Goal: Browse casually

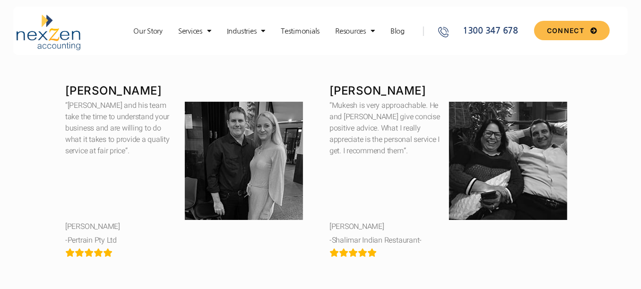
scroll to position [1797, 0]
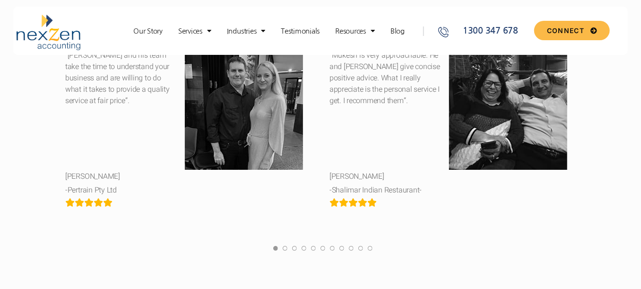
click at [291, 250] on div at bounding box center [292, 250] width 9 height 13
click at [286, 251] on link at bounding box center [285, 250] width 5 height 11
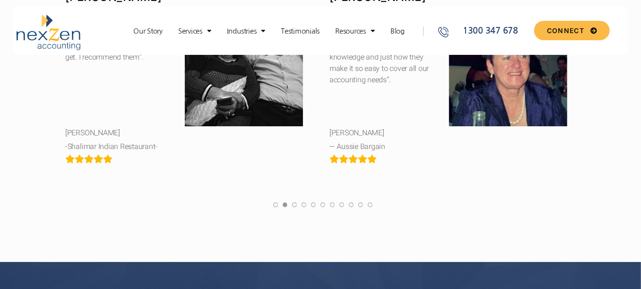
scroll to position [1844, 0]
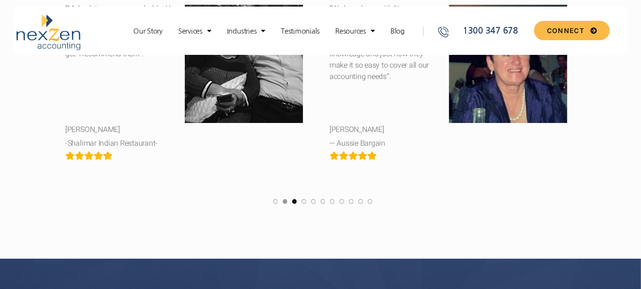
click at [293, 201] on link at bounding box center [294, 203] width 5 height 11
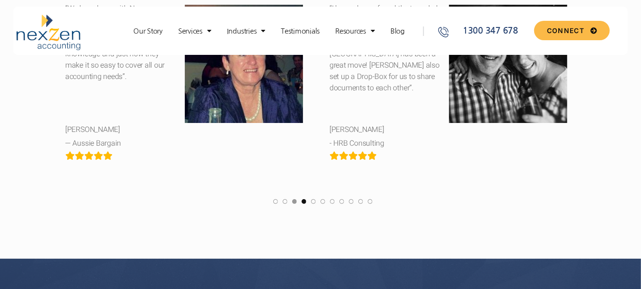
click at [304, 201] on link at bounding box center [304, 203] width 5 height 11
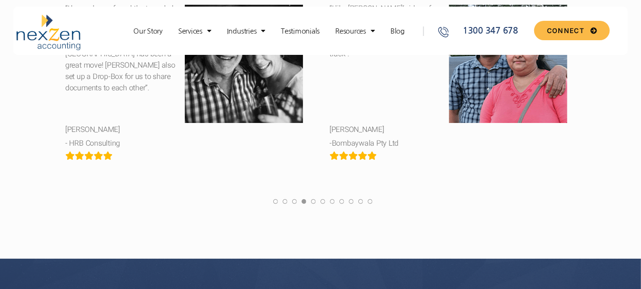
click at [311, 201] on div at bounding box center [310, 203] width 9 height 13
click at [314, 204] on link at bounding box center [313, 203] width 5 height 11
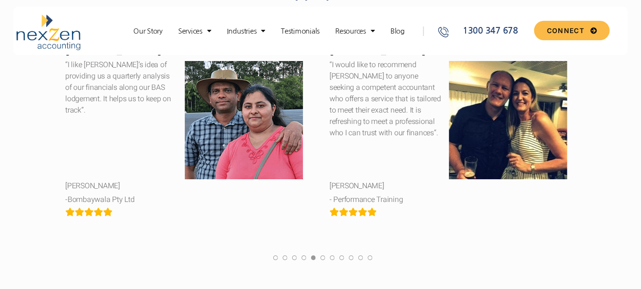
scroll to position [1797, 0]
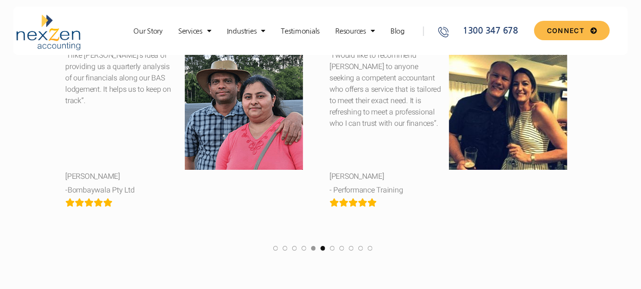
click at [323, 248] on link at bounding box center [323, 250] width 5 height 11
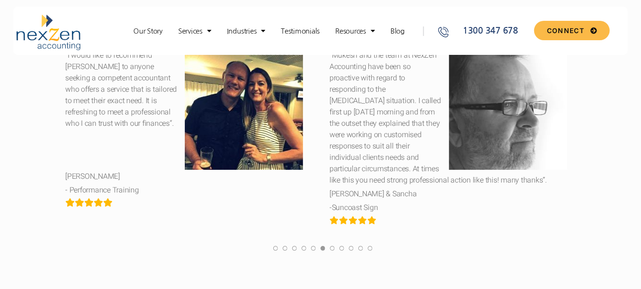
scroll to position [1844, 0]
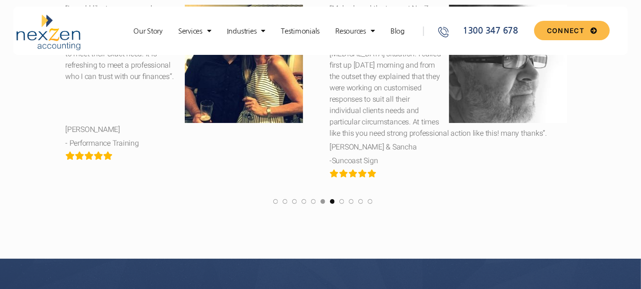
click at [333, 202] on link at bounding box center [332, 203] width 5 height 11
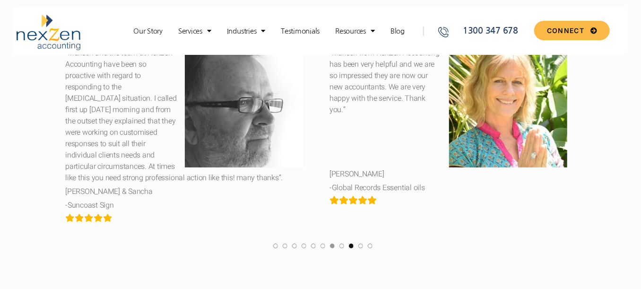
scroll to position [1749, 0]
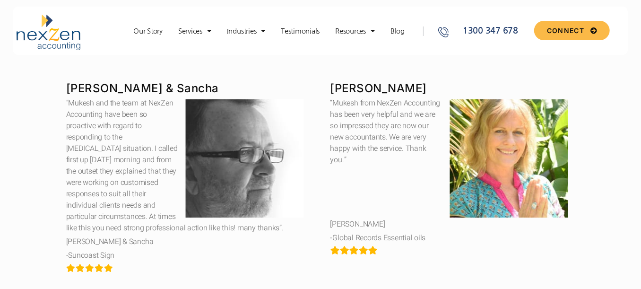
drag, startPoint x: 371, startPoint y: 126, endPoint x: 393, endPoint y: 157, distance: 38.0
click at [392, 157] on div "[PERSON_NAME] “Mukesh and his team take the time to understand your business an…" at bounding box center [321, 172] width 520 height 219
